Goal: Navigation & Orientation: Find specific page/section

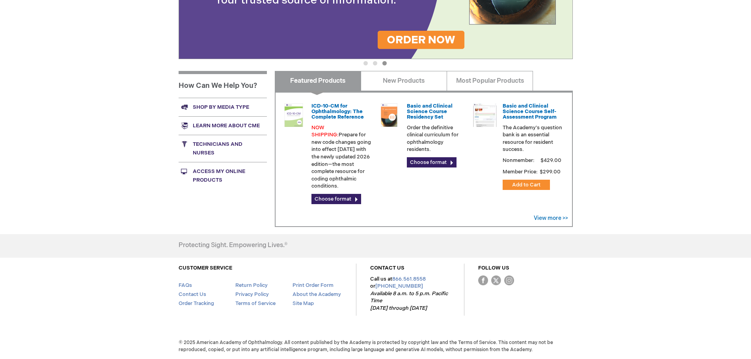
click at [98, 99] on div "Log In Search My Cart CLOSE RECENTLY ADDED ITEM(S) Close There are no items in …" at bounding box center [375, 74] width 751 height 570
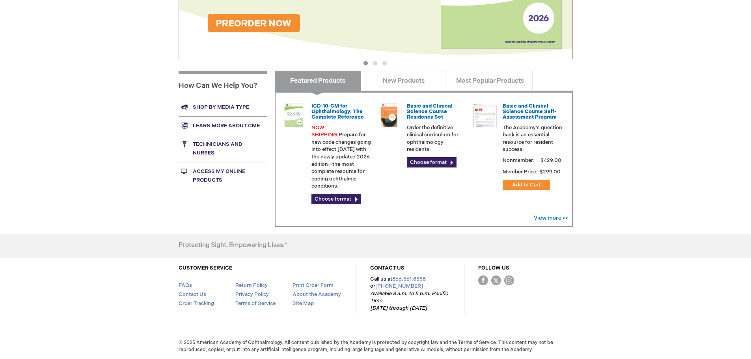
click at [664, 133] on div "Log In Search My Cart CLOSE RECENTLY ADDED ITEM(S) Close There are no items in …" at bounding box center [375, 74] width 751 height 570
click at [691, 89] on div "Log In Search My Cart CLOSE RECENTLY ADDED ITEM(S) Close There are no items in …" at bounding box center [375, 74] width 751 height 570
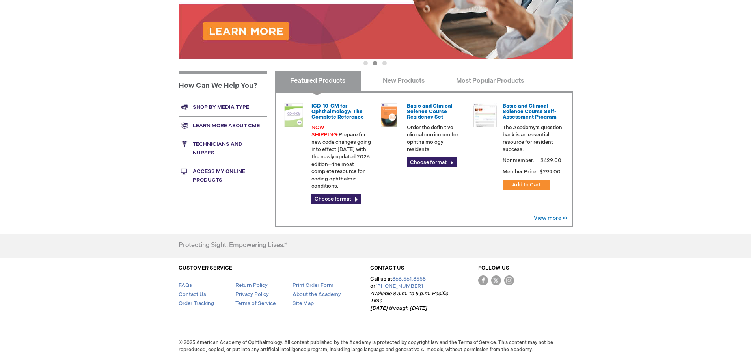
click at [695, 170] on div "Log In Search My Cart CLOSE RECENTLY ADDED ITEM(S) Close There are no items in …" at bounding box center [375, 74] width 751 height 570
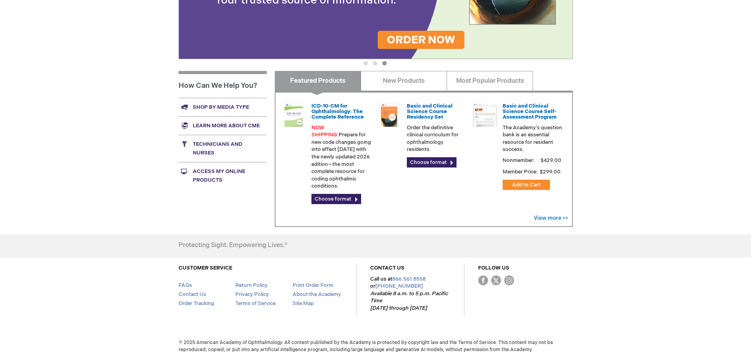
click at [732, 149] on div "Log In Search My Cart CLOSE RECENTLY ADDED ITEM(S) Close There are no items in …" at bounding box center [375, 74] width 751 height 570
click at [679, 147] on div "Log In Search My Cart CLOSE RECENTLY ADDED ITEM(S) Close There are no items in …" at bounding box center [375, 74] width 751 height 570
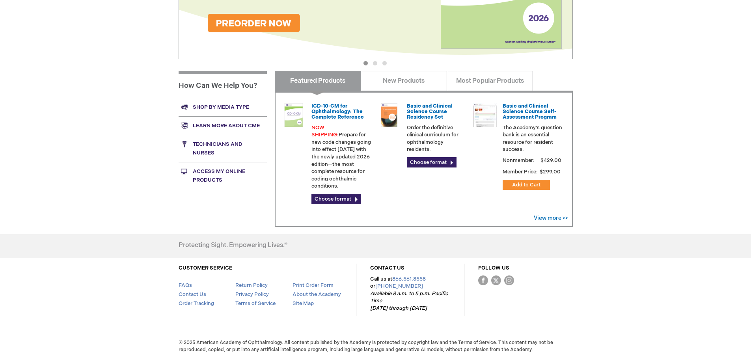
click at [675, 161] on div "Log In Search My Cart CLOSE RECENTLY ADDED ITEM(S) Close There are no items in …" at bounding box center [375, 74] width 751 height 570
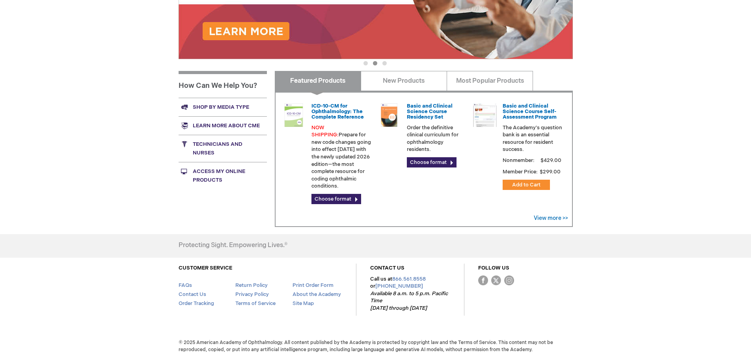
click at [633, 175] on div "Log In Search My Cart CLOSE RECENTLY ADDED ITEM(S) Close There are no items in …" at bounding box center [375, 74] width 751 height 570
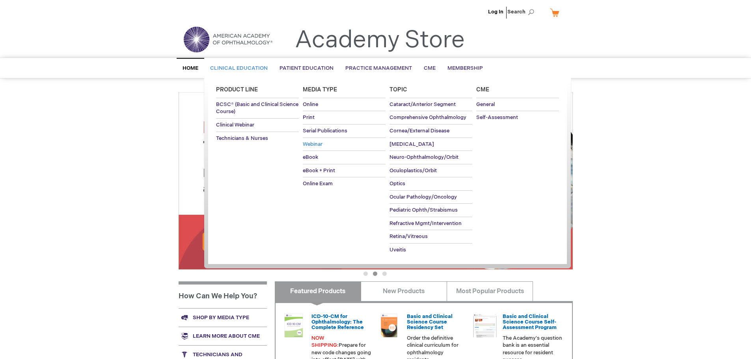
click at [318, 144] on span "Webinar" at bounding box center [313, 144] width 20 height 6
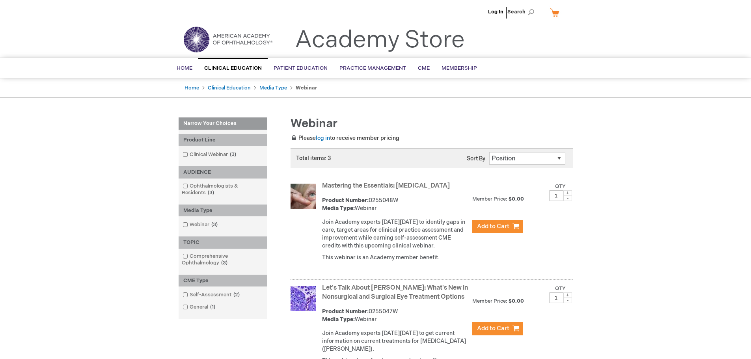
click at [646, 243] on div "Log In Search My Cart CLOSE RECENTLY ADDED ITEM(S) Close There are no items in …" at bounding box center [375, 311] width 751 height 622
click at [500, 11] on link "Log In" at bounding box center [495, 12] width 15 height 6
